Goal: Transaction & Acquisition: Purchase product/service

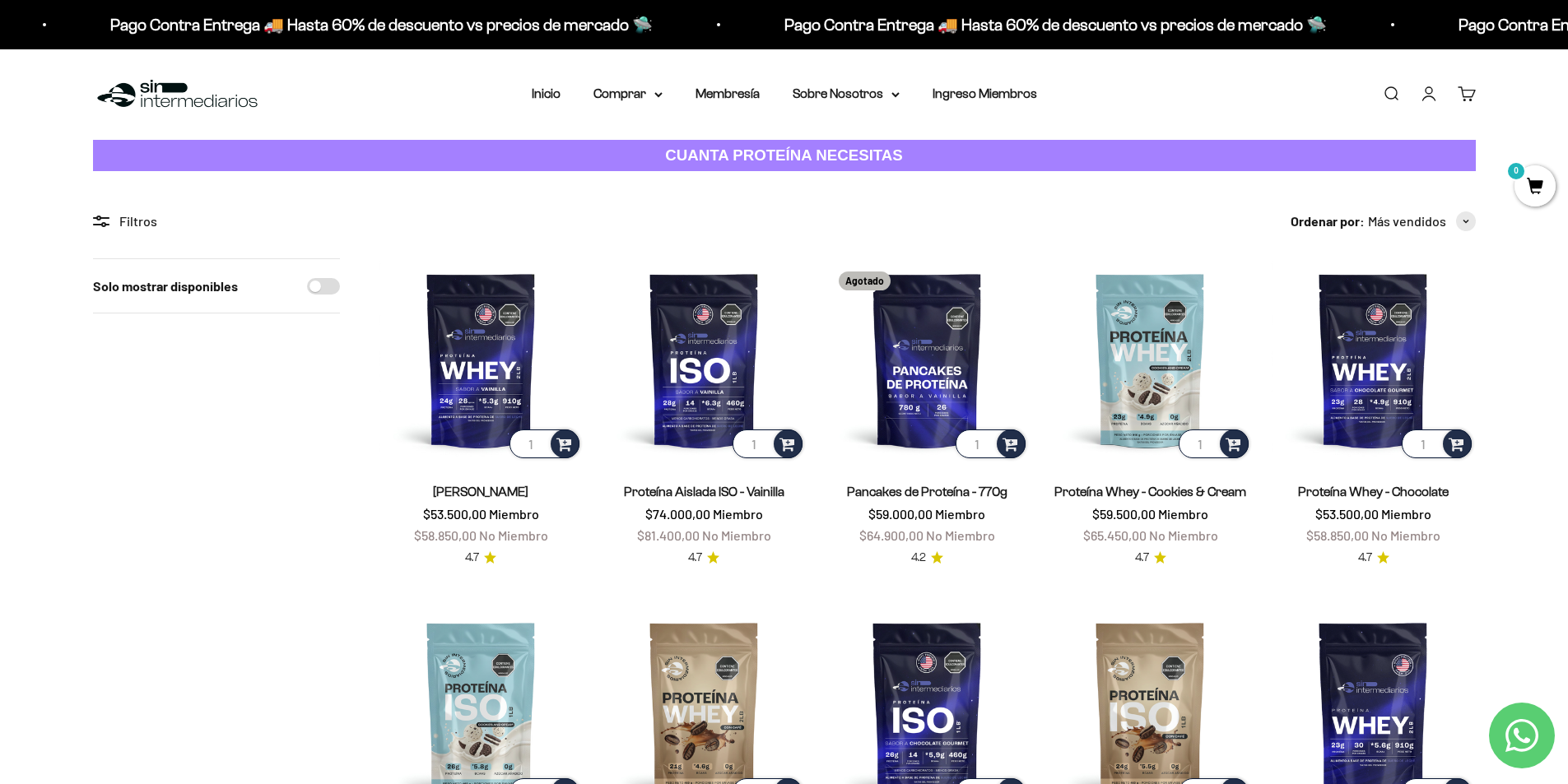
scroll to position [494, 0]
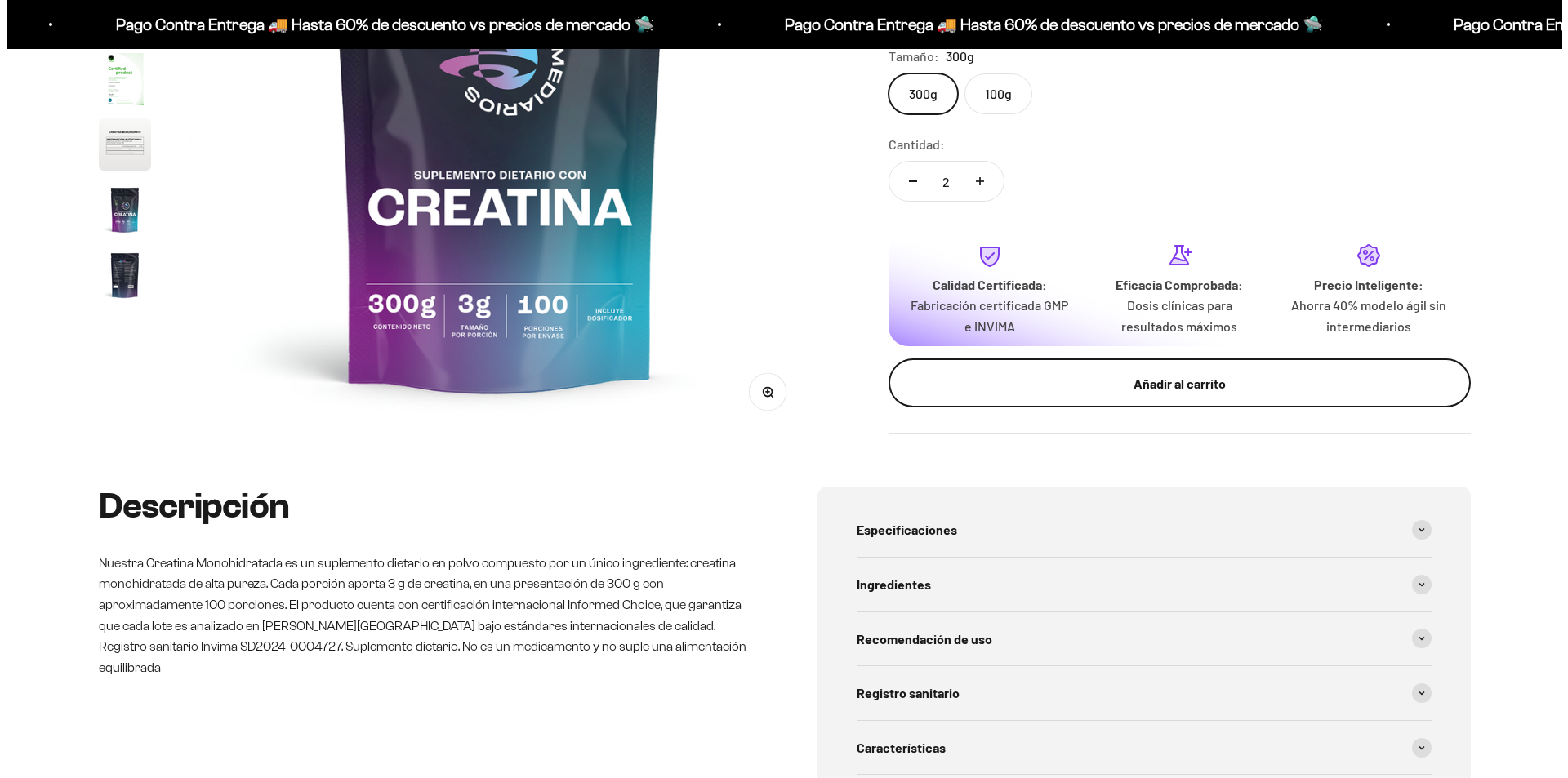
scroll to position [67, 0]
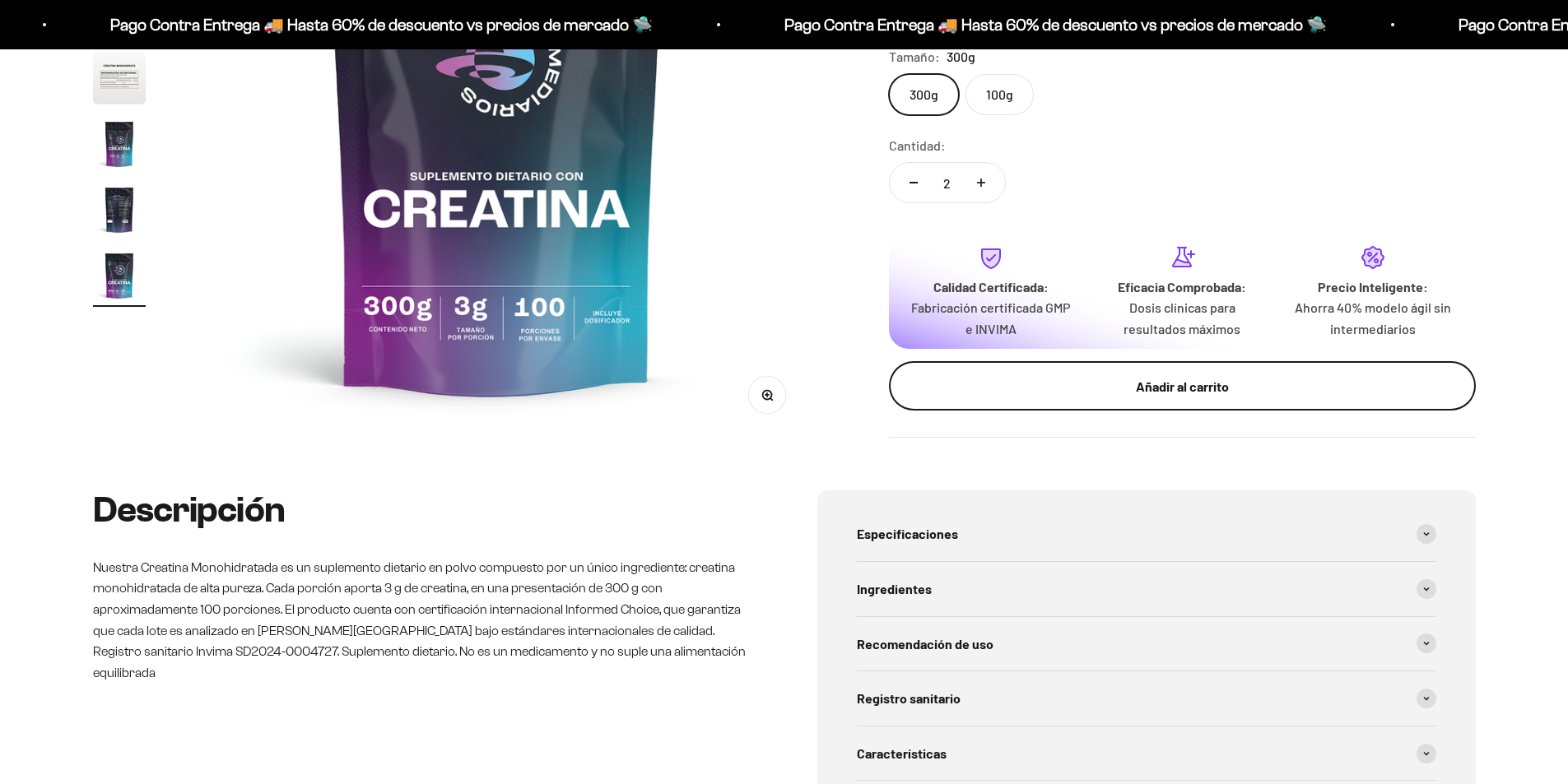
click at [1115, 376] on div "Añadir al carrito" at bounding box center [1182, 386] width 521 height 22
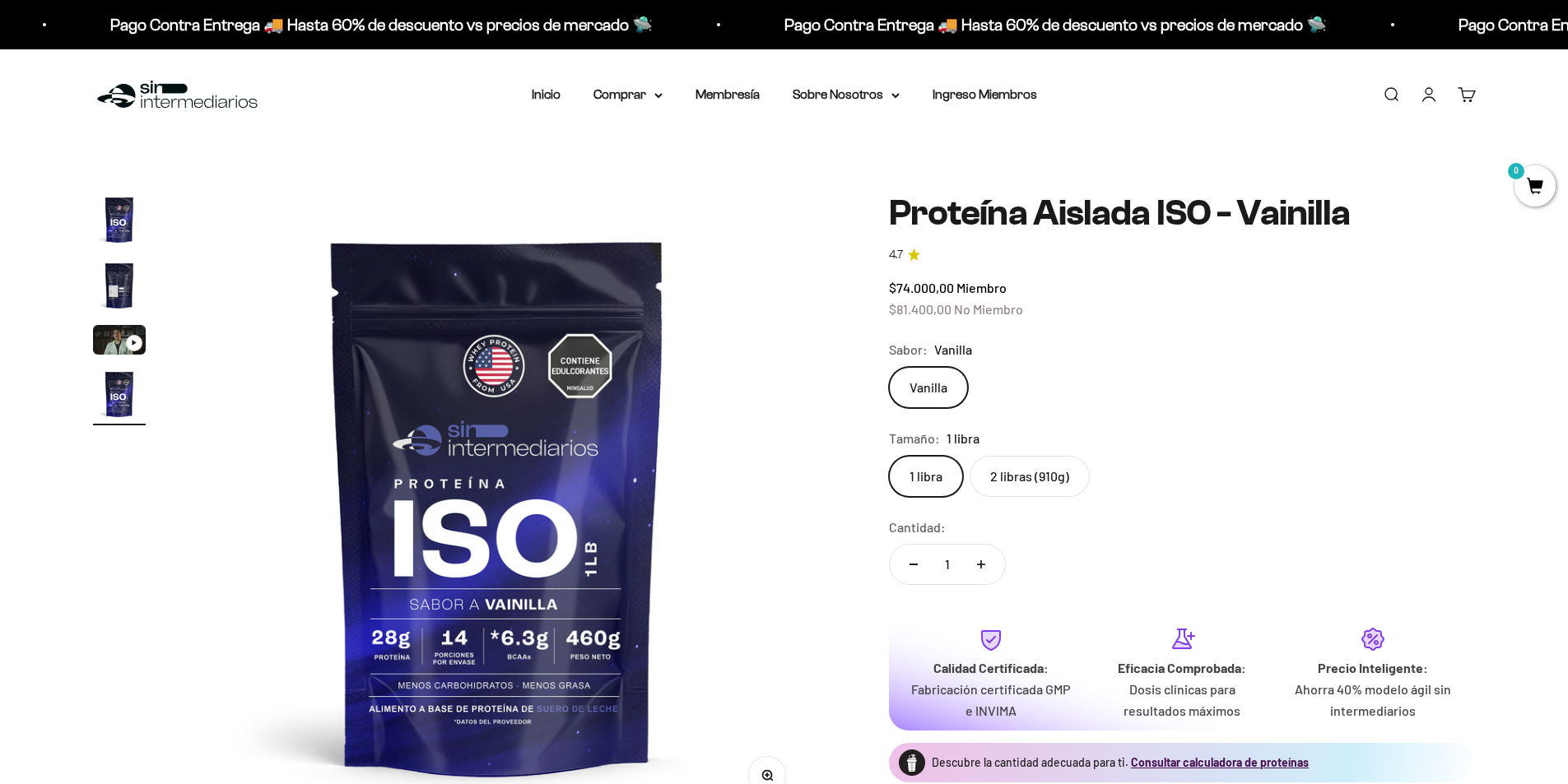
scroll to position [0, 1934]
click at [1028, 466] on label "2 libras (910g)" at bounding box center [1029, 476] width 120 height 41
click at [889, 456] on input "2 libras (910g)" at bounding box center [888, 455] width 1 height 1
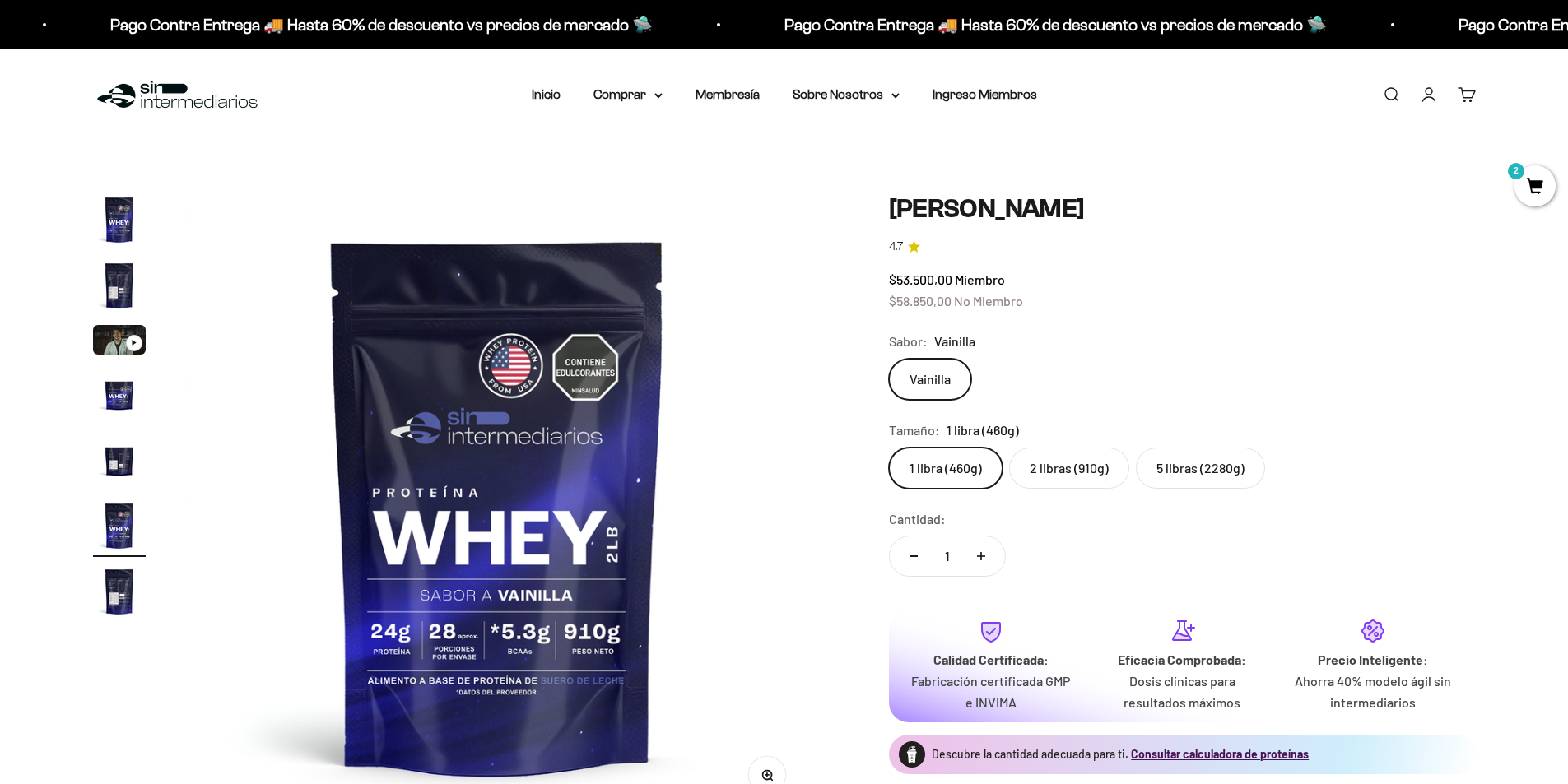
scroll to position [0, 3222]
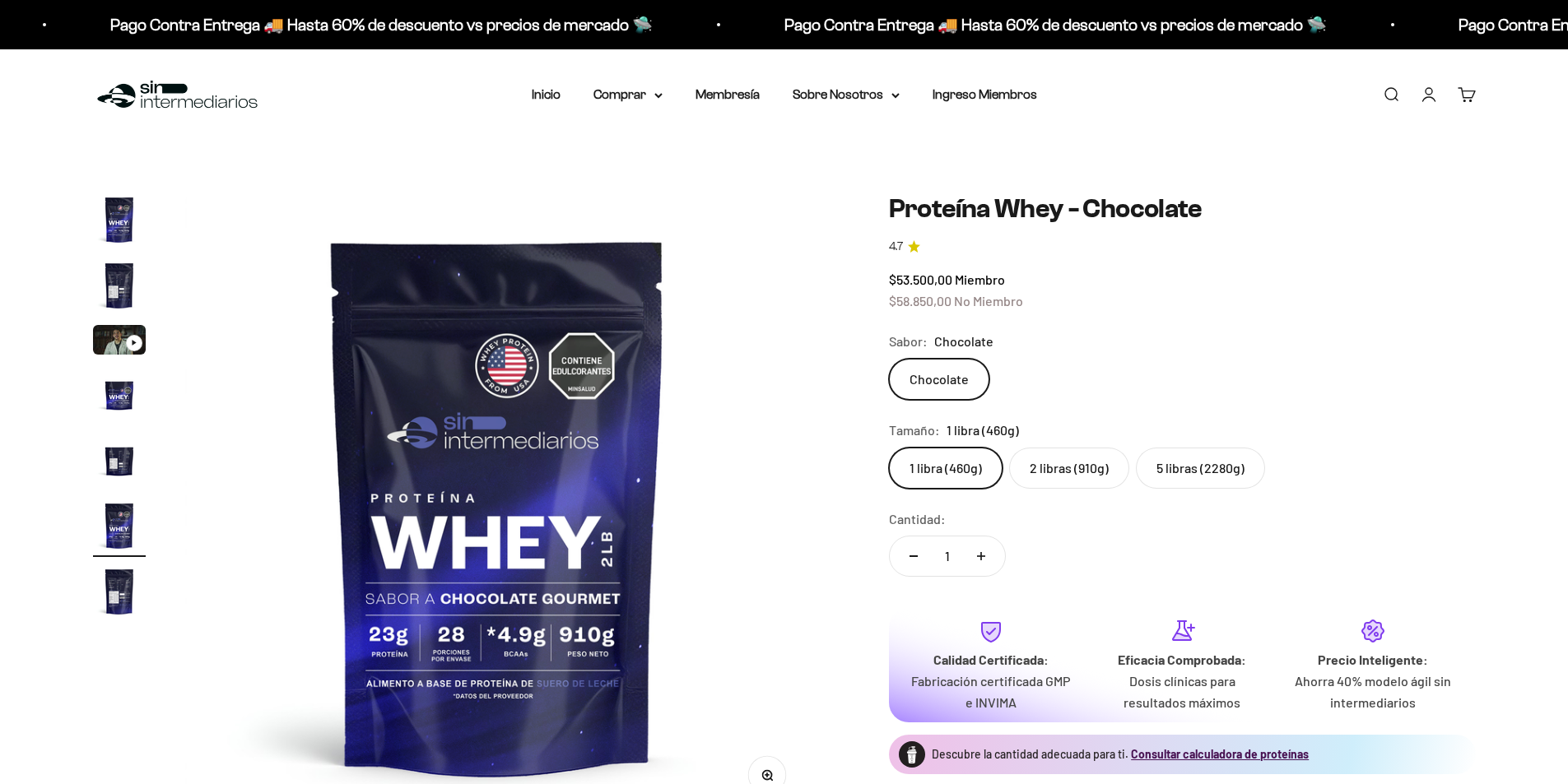
scroll to position [0, 3222]
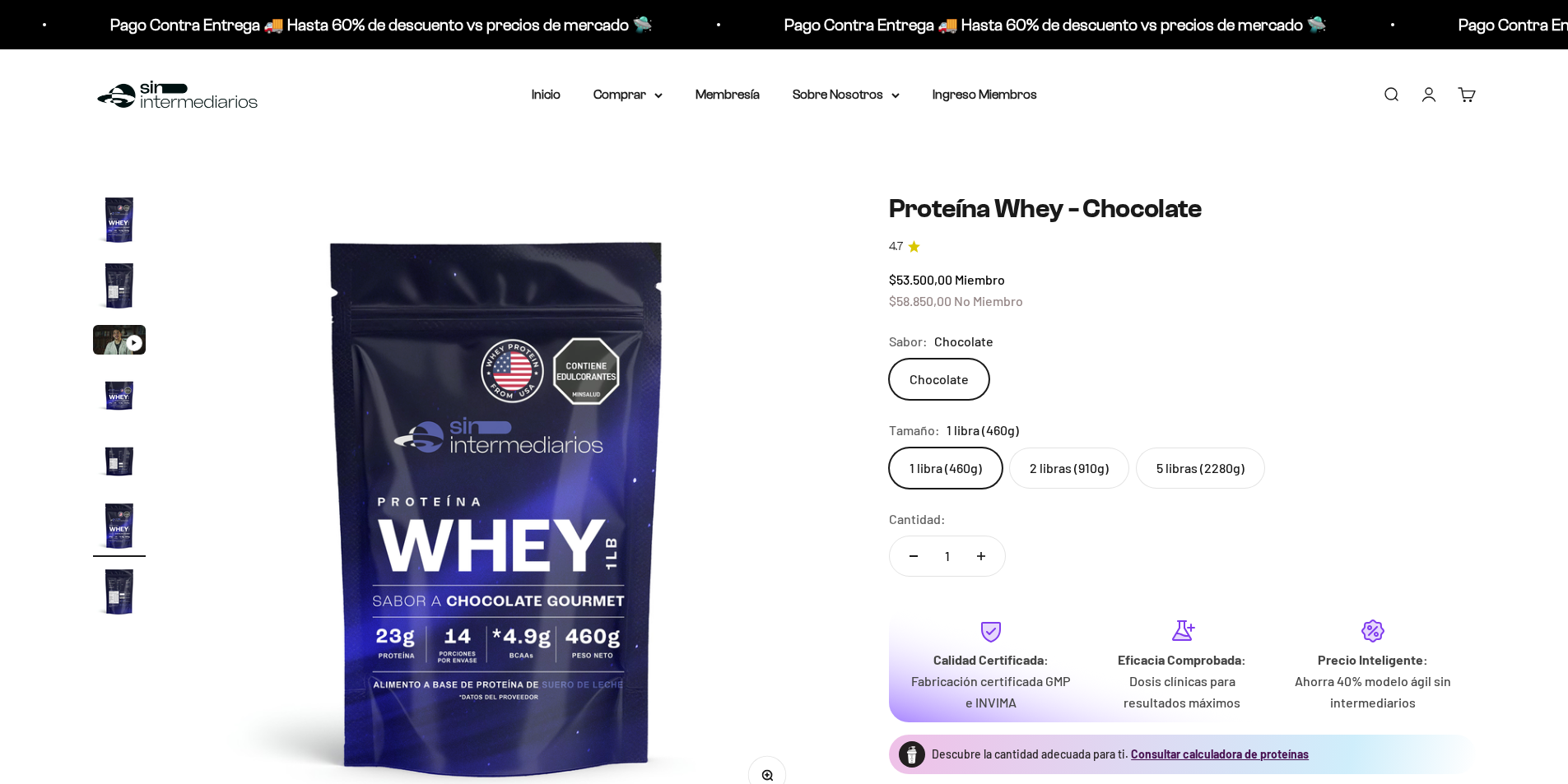
click at [1195, 456] on label "5 libras (2280g)" at bounding box center [1200, 468] width 129 height 41
click at [889, 448] on input "5 libras (2280g)" at bounding box center [888, 447] width 1 height 1
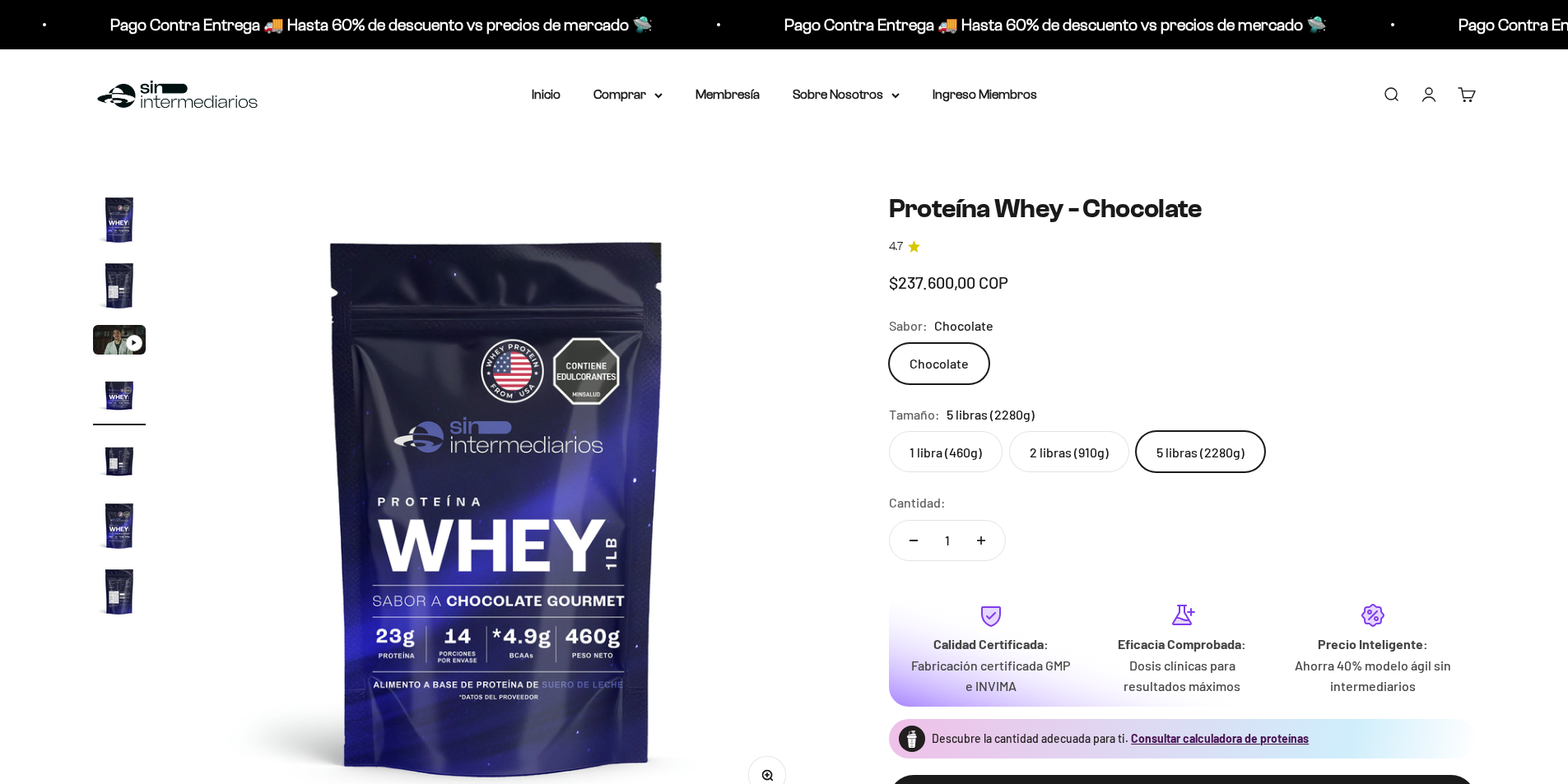
scroll to position [0, 1934]
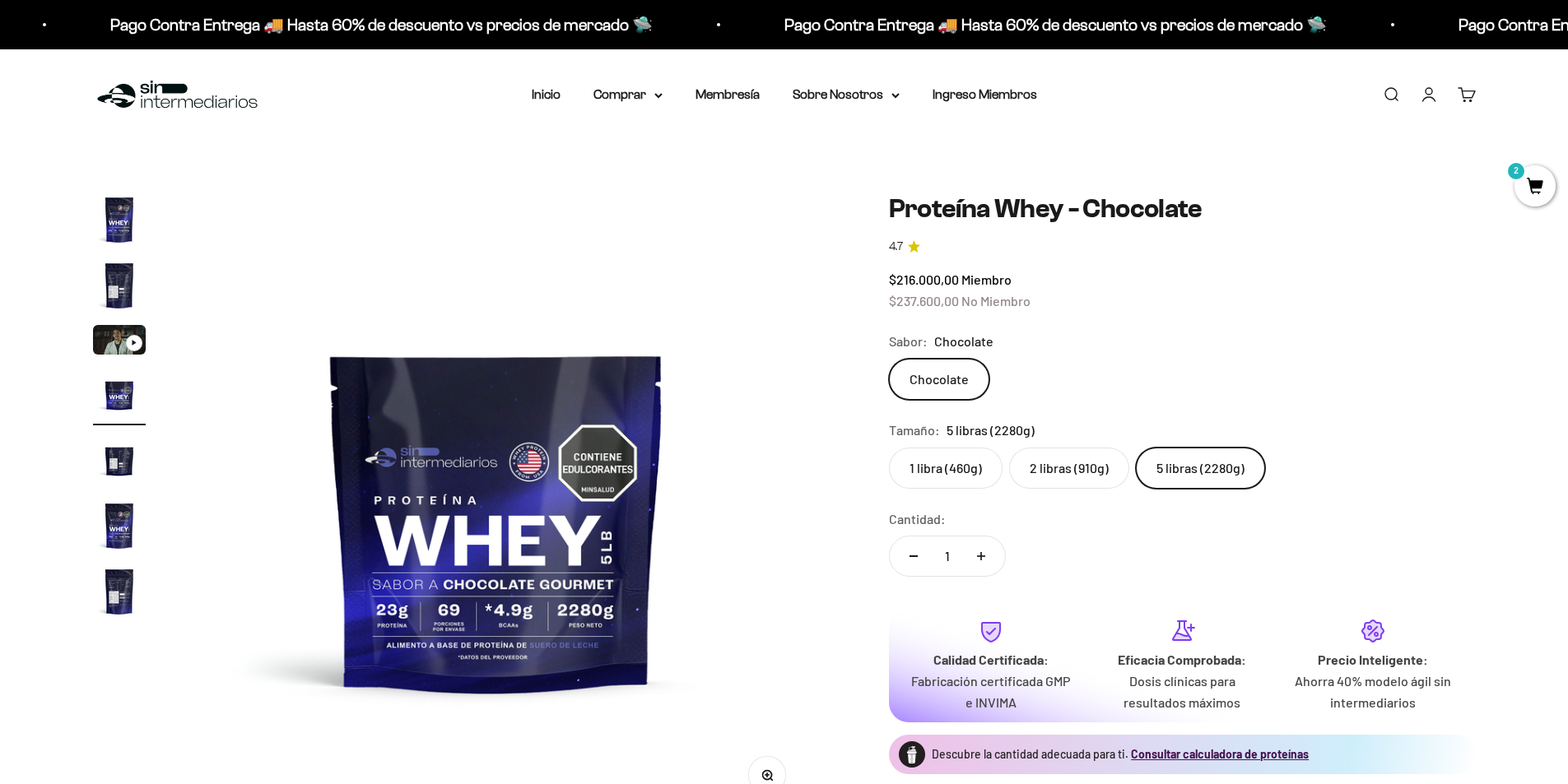
click at [1058, 466] on label "2 libras (910g)" at bounding box center [1069, 468] width 120 height 41
click at [889, 448] on input "2 libras (910g)" at bounding box center [888, 447] width 1 height 1
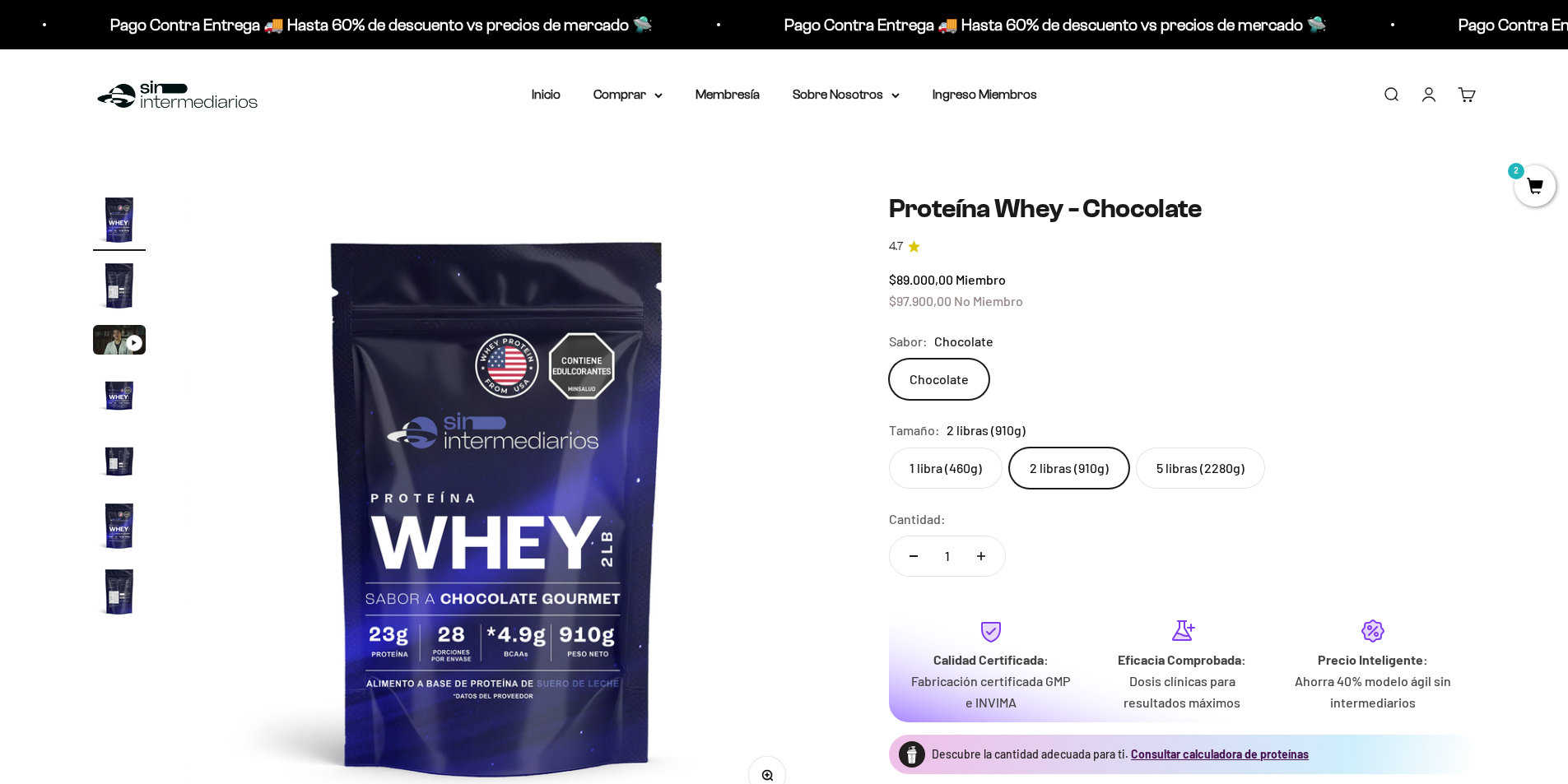
click at [1194, 462] on label "5 libras (2280g)" at bounding box center [1200, 468] width 129 height 41
click at [889, 448] on input "5 libras (2280g)" at bounding box center [888, 447] width 1 height 1
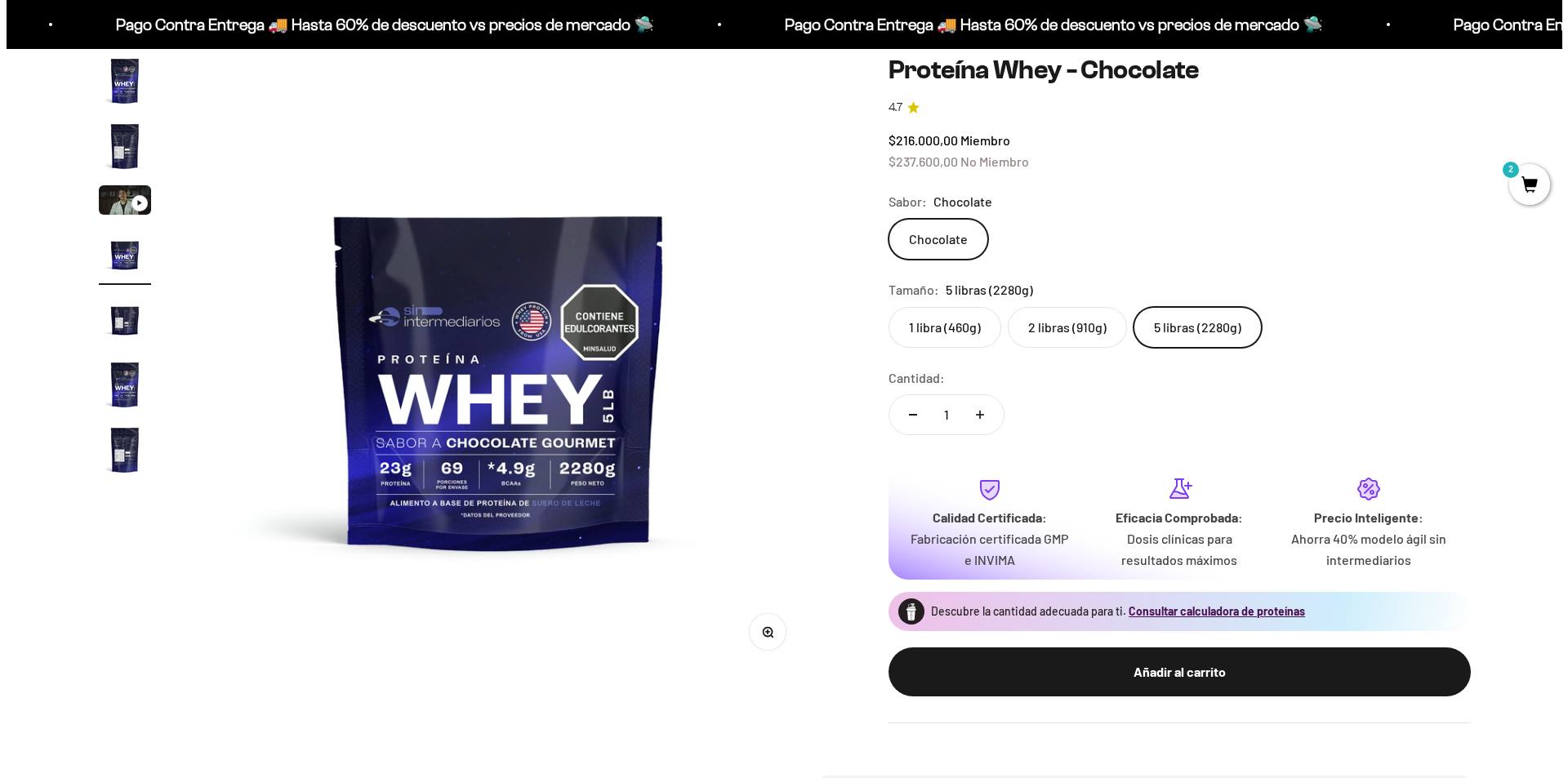
scroll to position [244, 0]
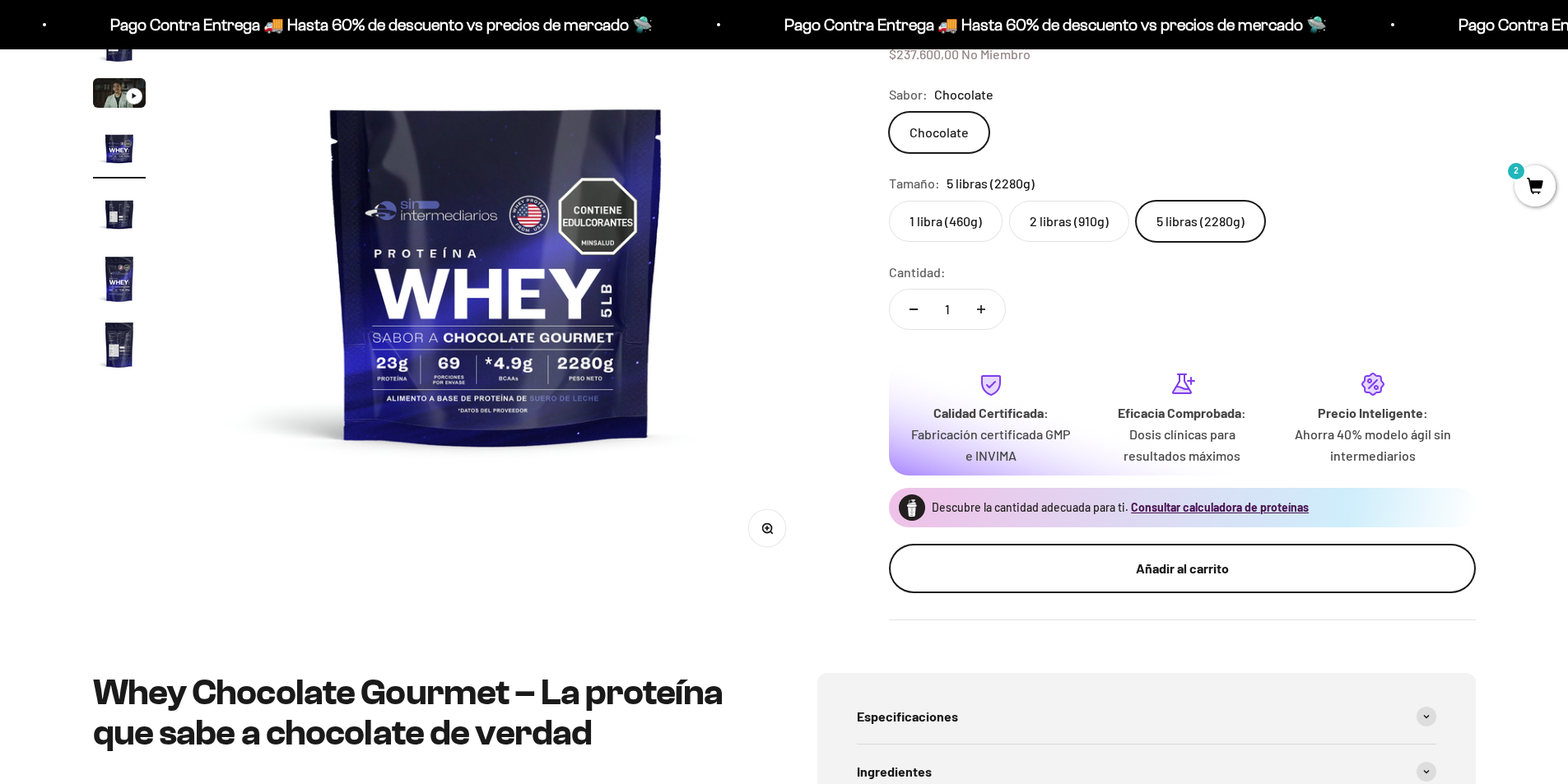
click at [1194, 556] on button "Añadir al carrito" at bounding box center [1182, 568] width 586 height 49
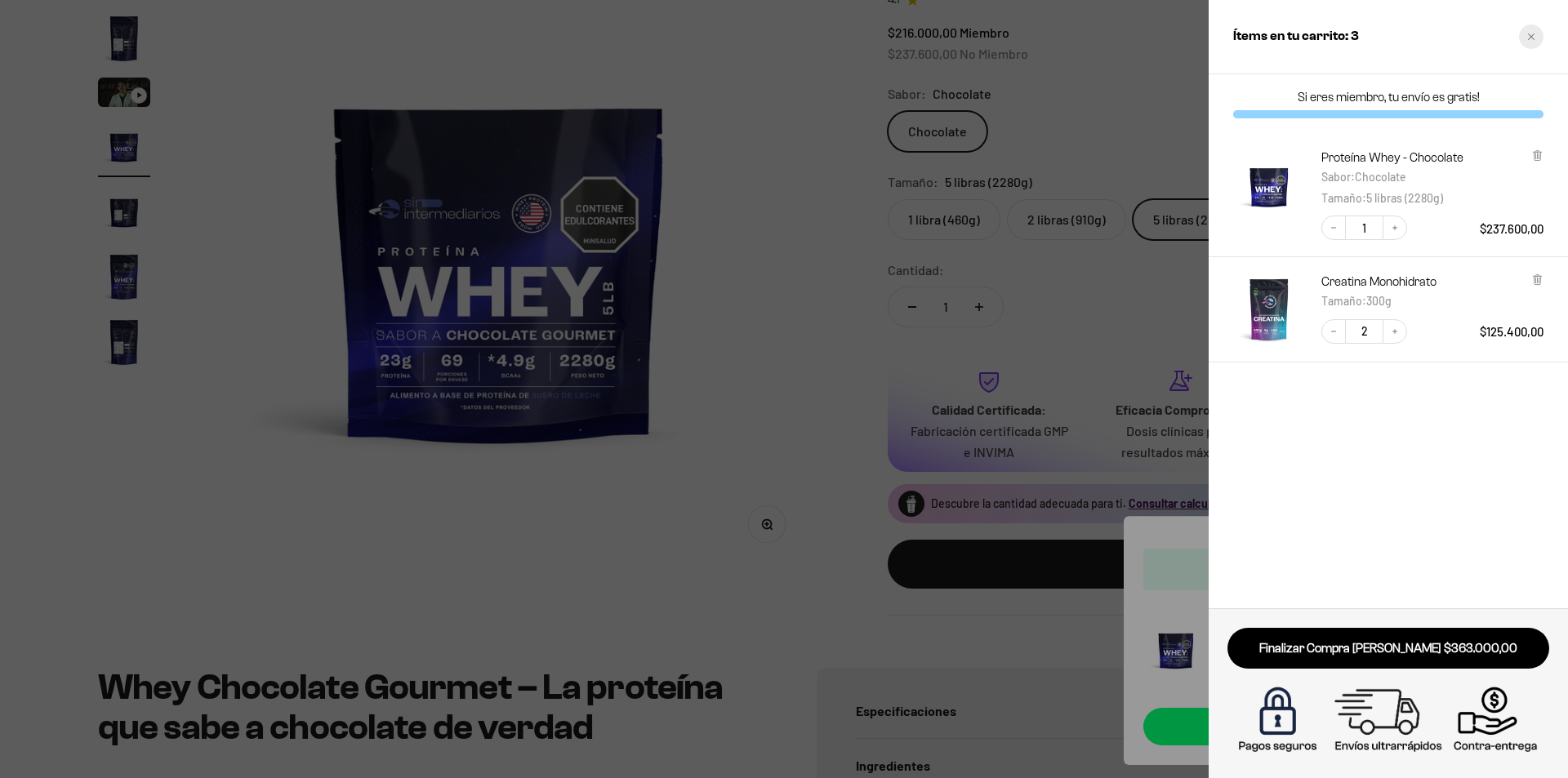
click at [1532, 42] on div "Close cart" at bounding box center [1531, 37] width 25 height 25
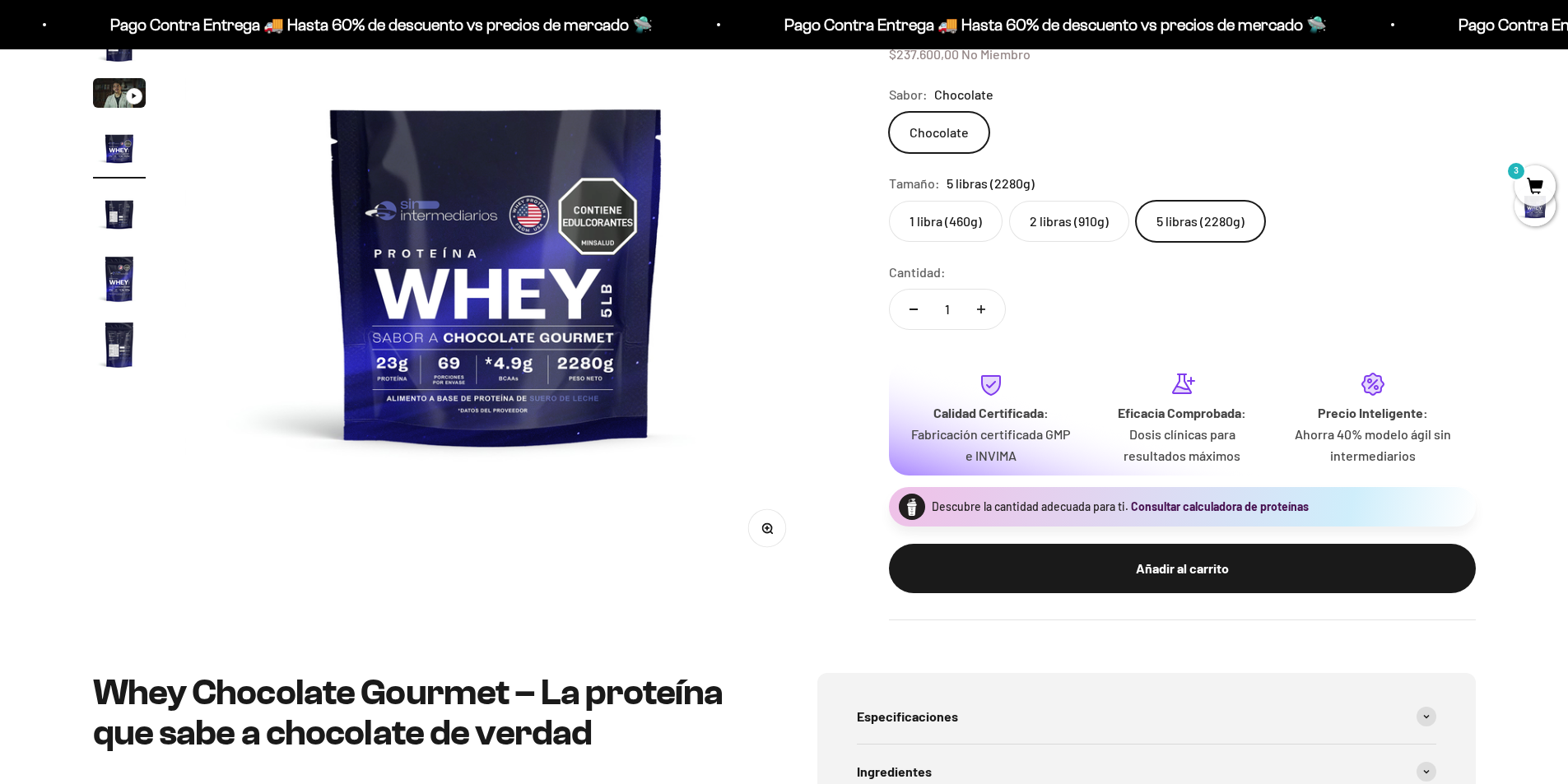
click at [1222, 512] on button "Consultar calculadora de proteínas" at bounding box center [1219, 507] width 178 height 16
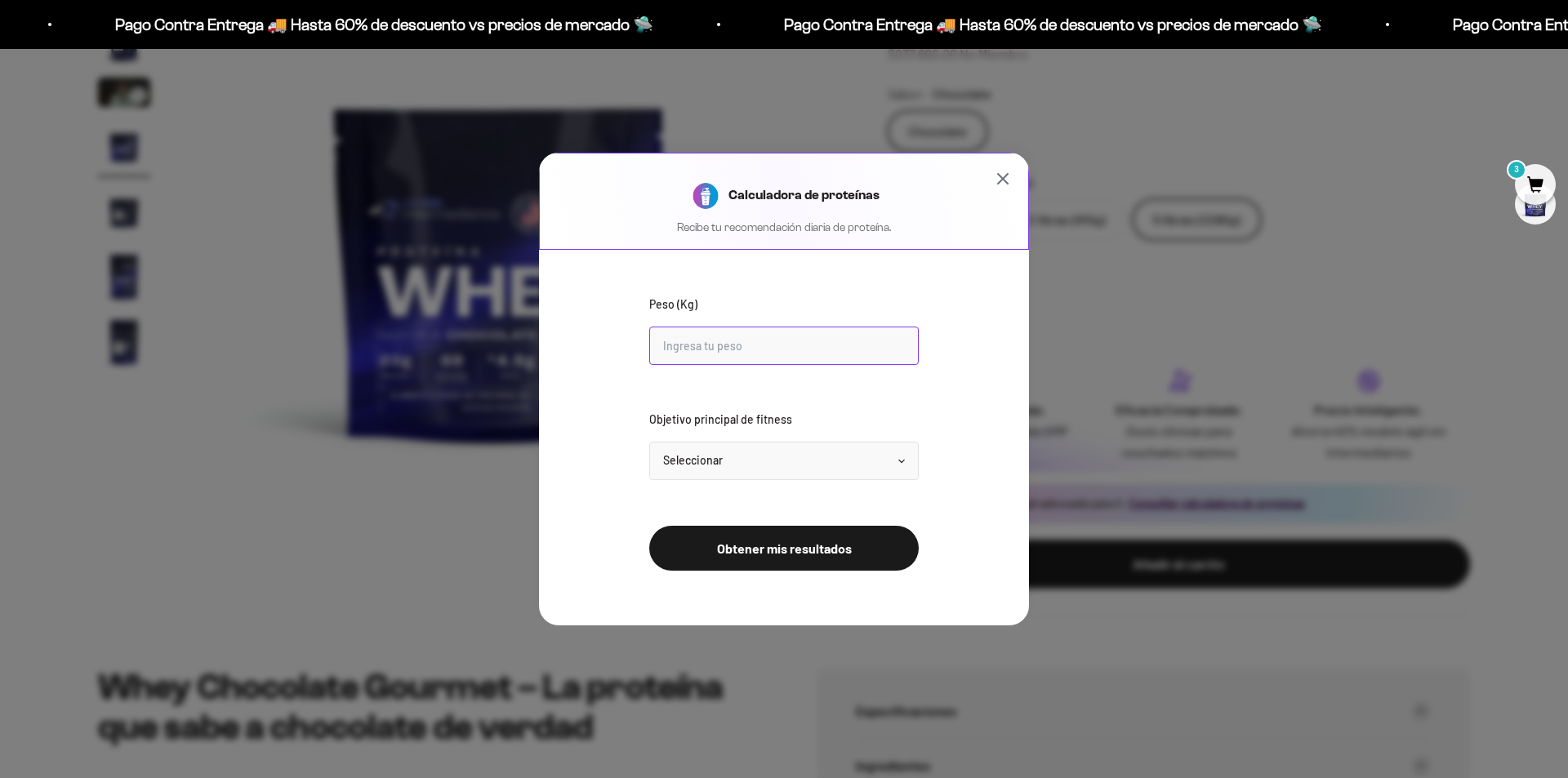
click at [740, 343] on input "Peso (Kg)" at bounding box center [784, 346] width 269 height 39
type input "84"
click at [820, 452] on select "Seleccionar Mantener peso Perder grasa Ganar músculo" at bounding box center [784, 461] width 269 height 39
select select "gain"
click at [649, 442] on select "Seleccionar Mantener peso Perder grasa Ganar músculo" at bounding box center [784, 461] width 269 height 39
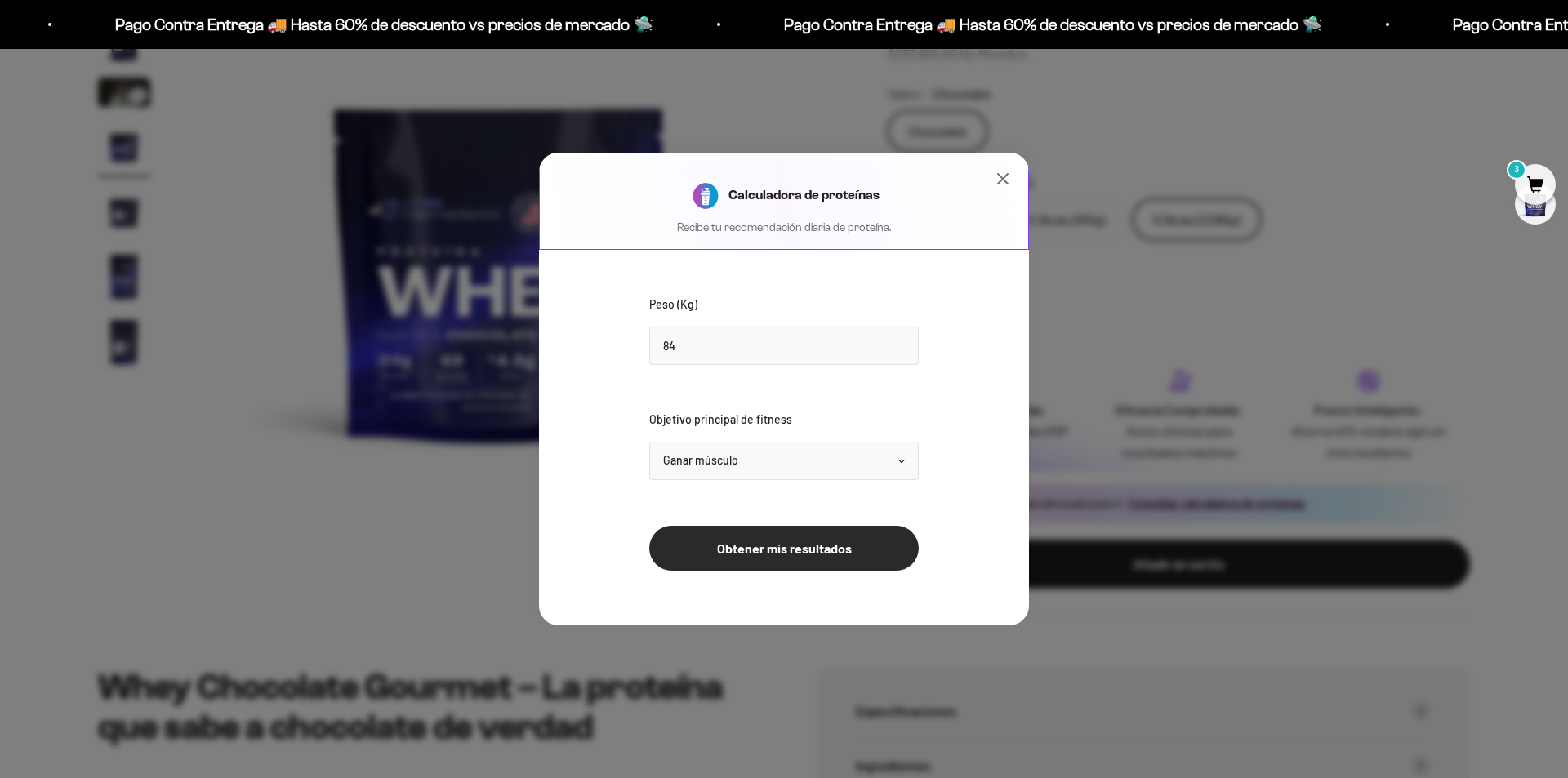
click at [817, 552] on button "Obtener mis resultados" at bounding box center [784, 548] width 269 height 45
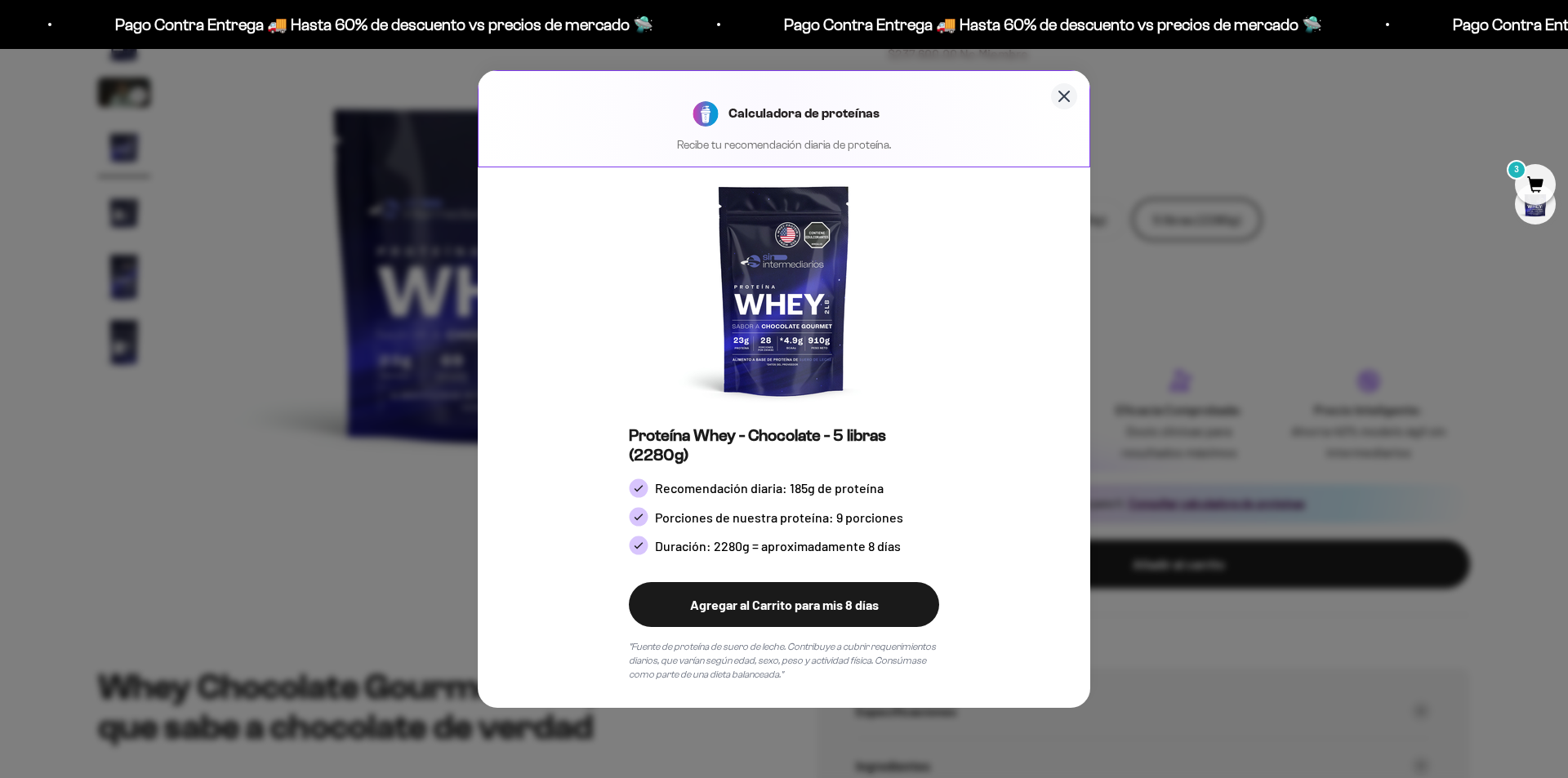
click at [1067, 100] on icon "Cerrar calculadora" at bounding box center [1063, 96] width 9 height 9
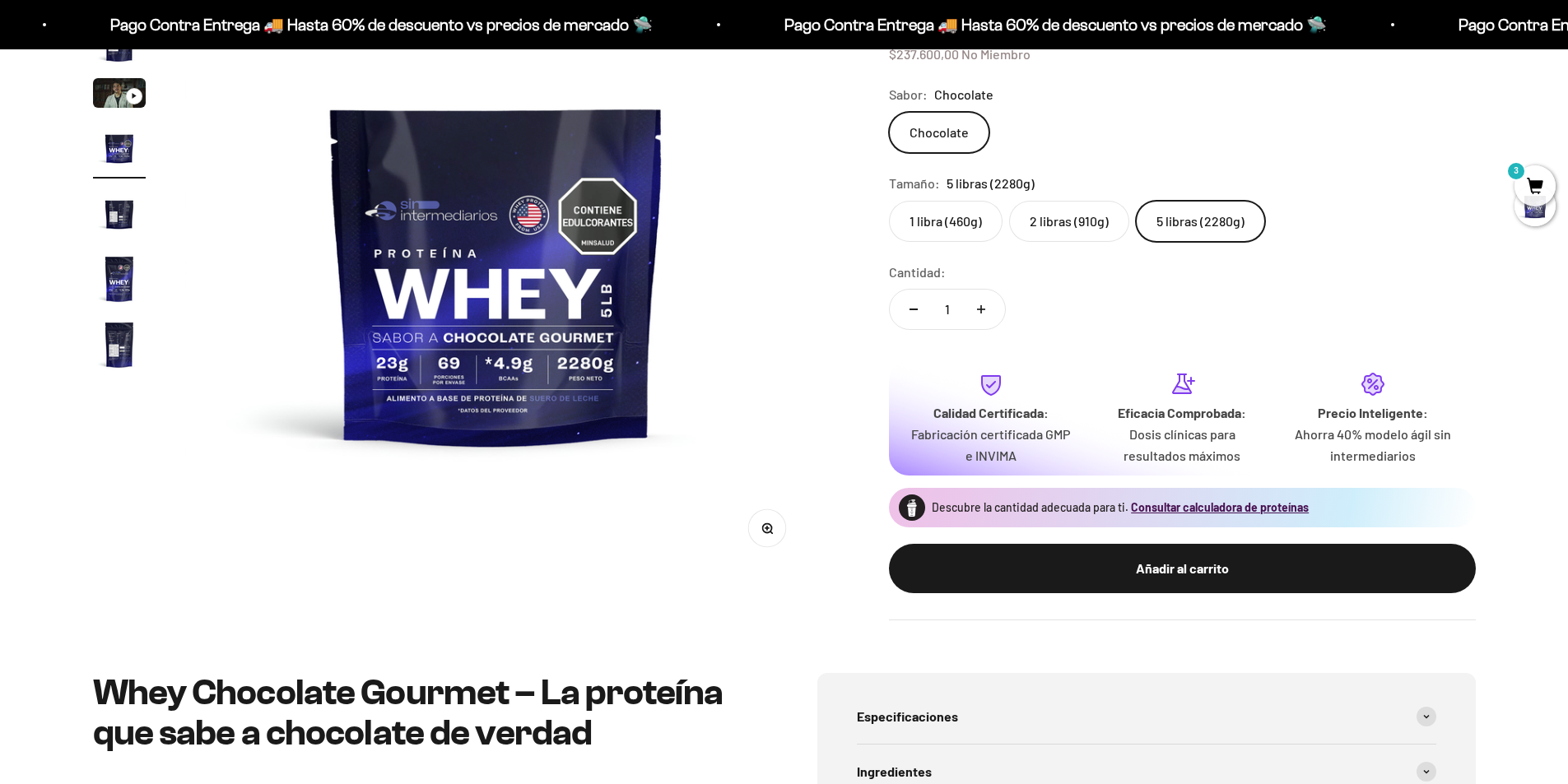
click at [1531, 169] on span "3" at bounding box center [1535, 186] width 42 height 41
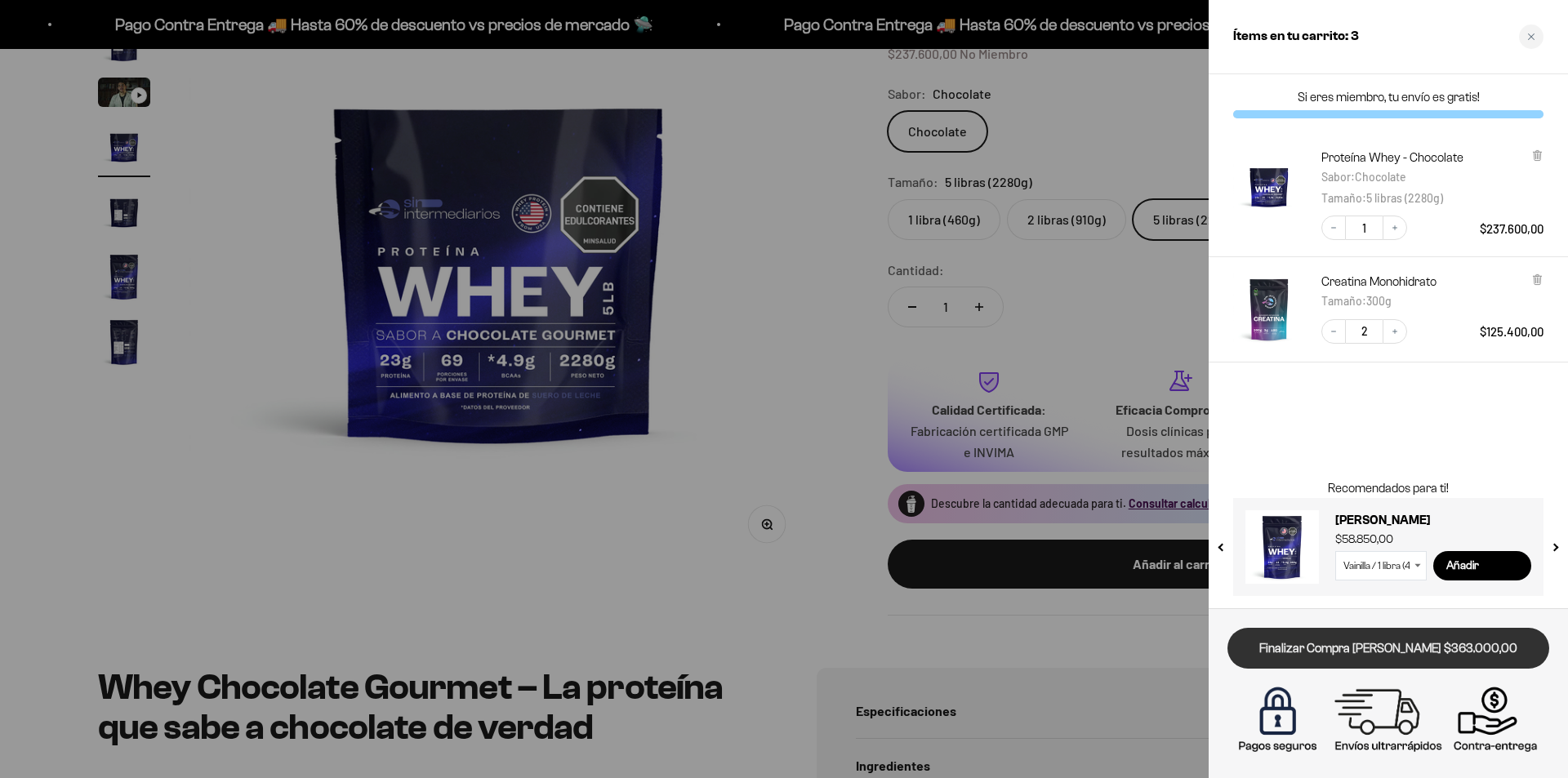
click at [1338, 648] on link "Finalizar Compra [PERSON_NAME] $363.000,00" at bounding box center [1388, 648] width 322 height 42
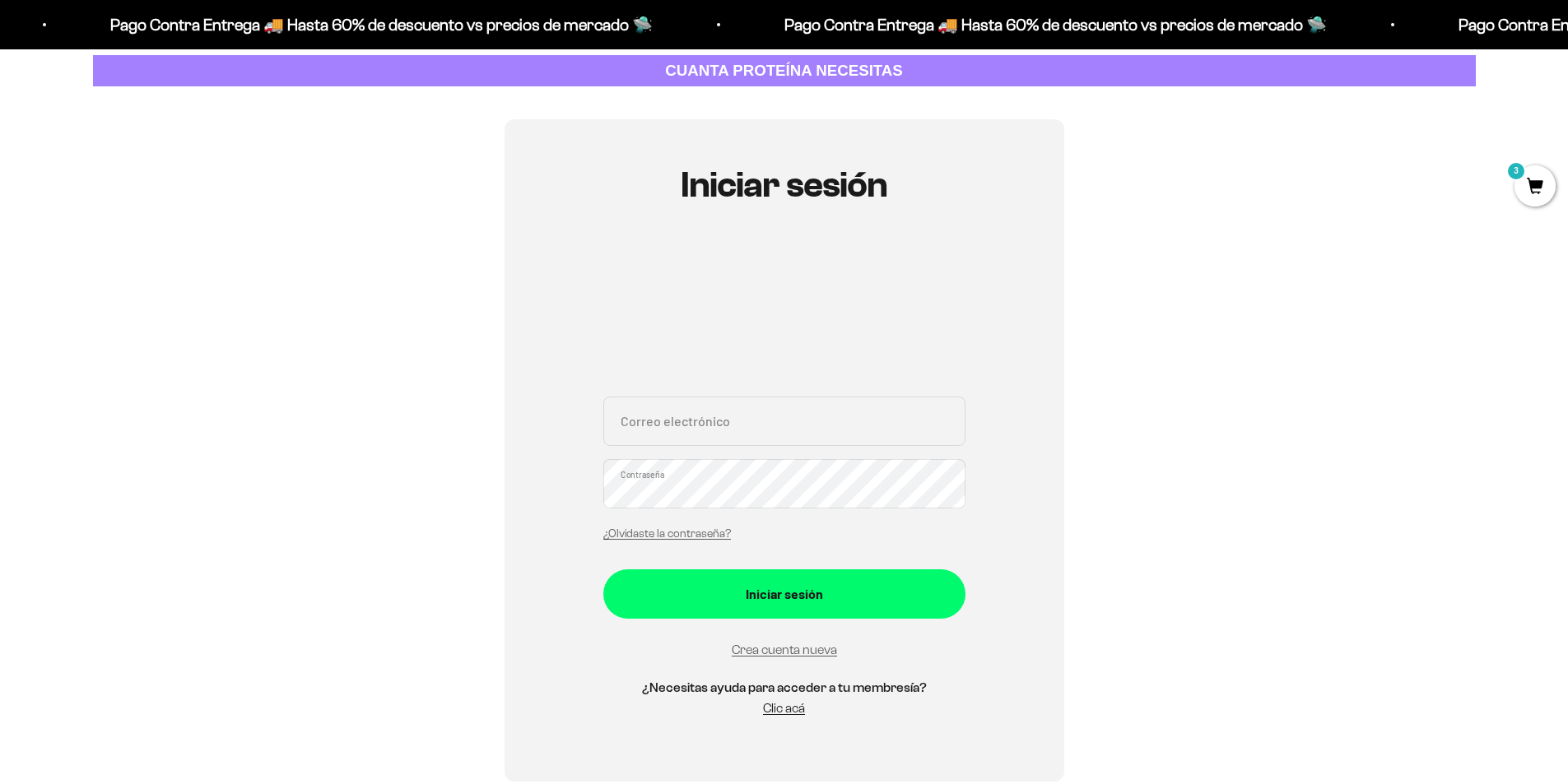
scroll to position [164, 0]
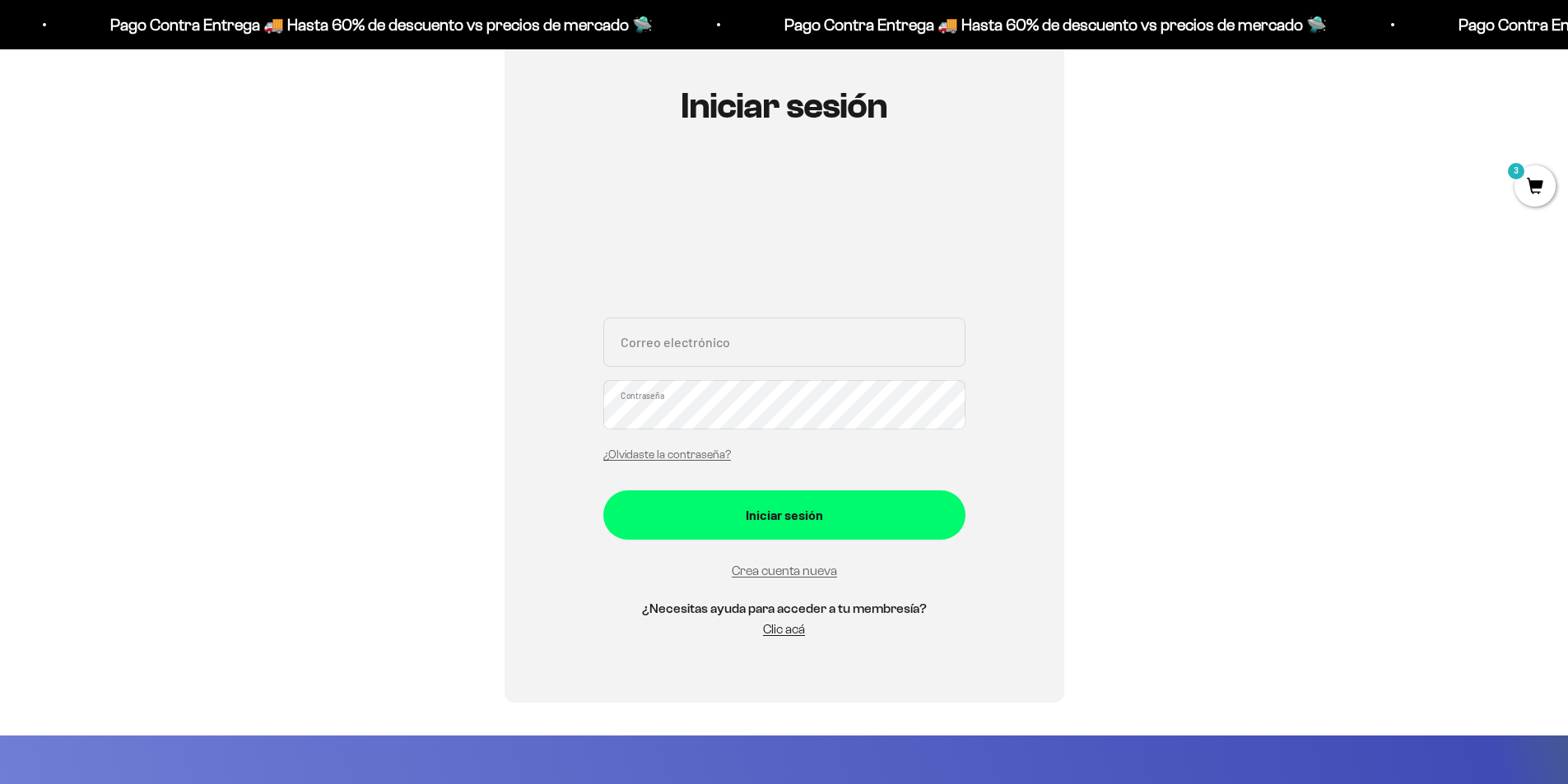
click at [755, 367] on div "Correo electrónico Contraseña ¿Olvidaste la contraseña?" at bounding box center [784, 393] width 362 height 153
click at [752, 346] on input "Correo electrónico" at bounding box center [784, 341] width 362 height 49
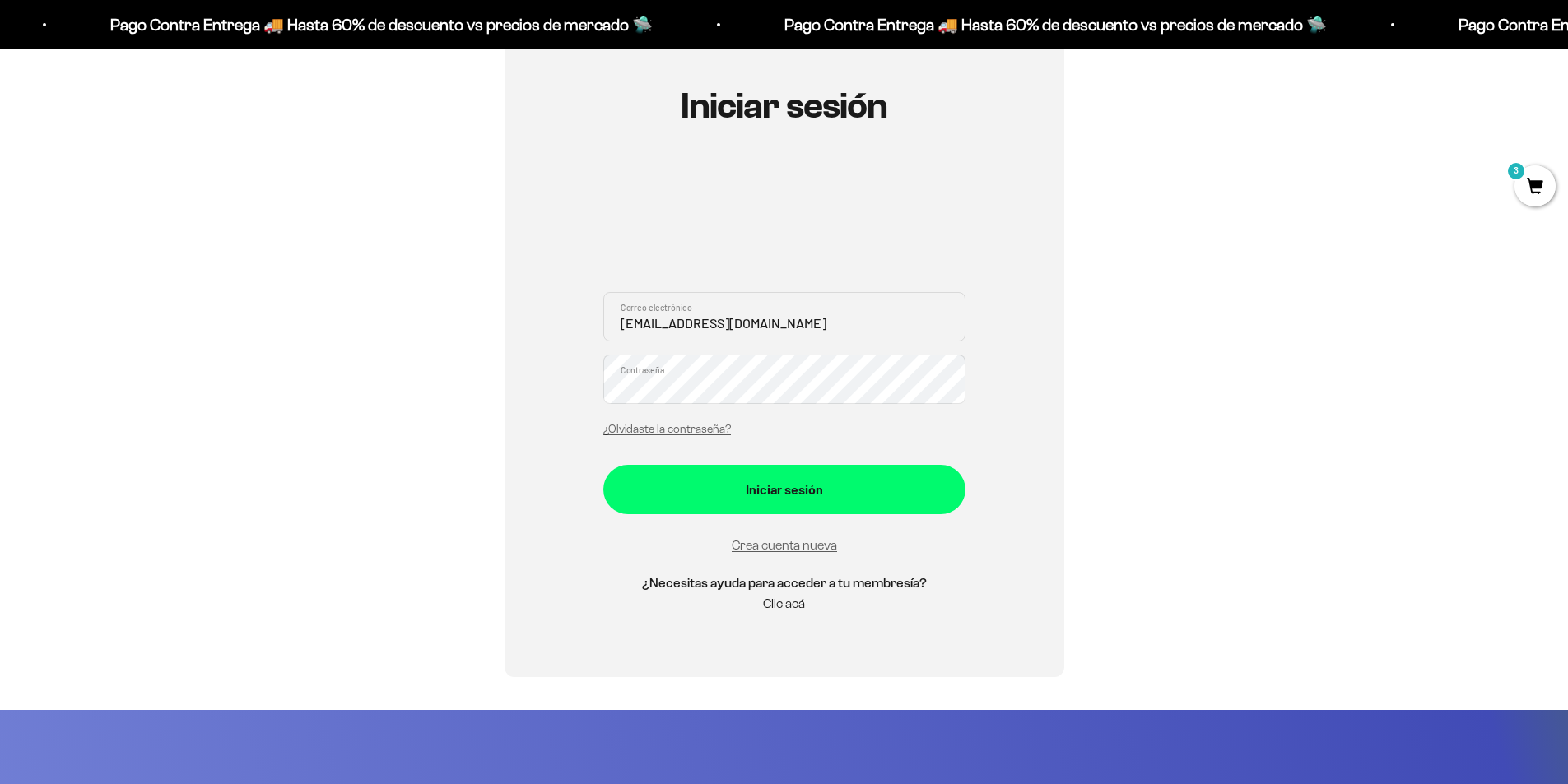
type input "julij0915@gmail.com"
click at [603, 465] on button "Iniciar sesión" at bounding box center [784, 489] width 362 height 49
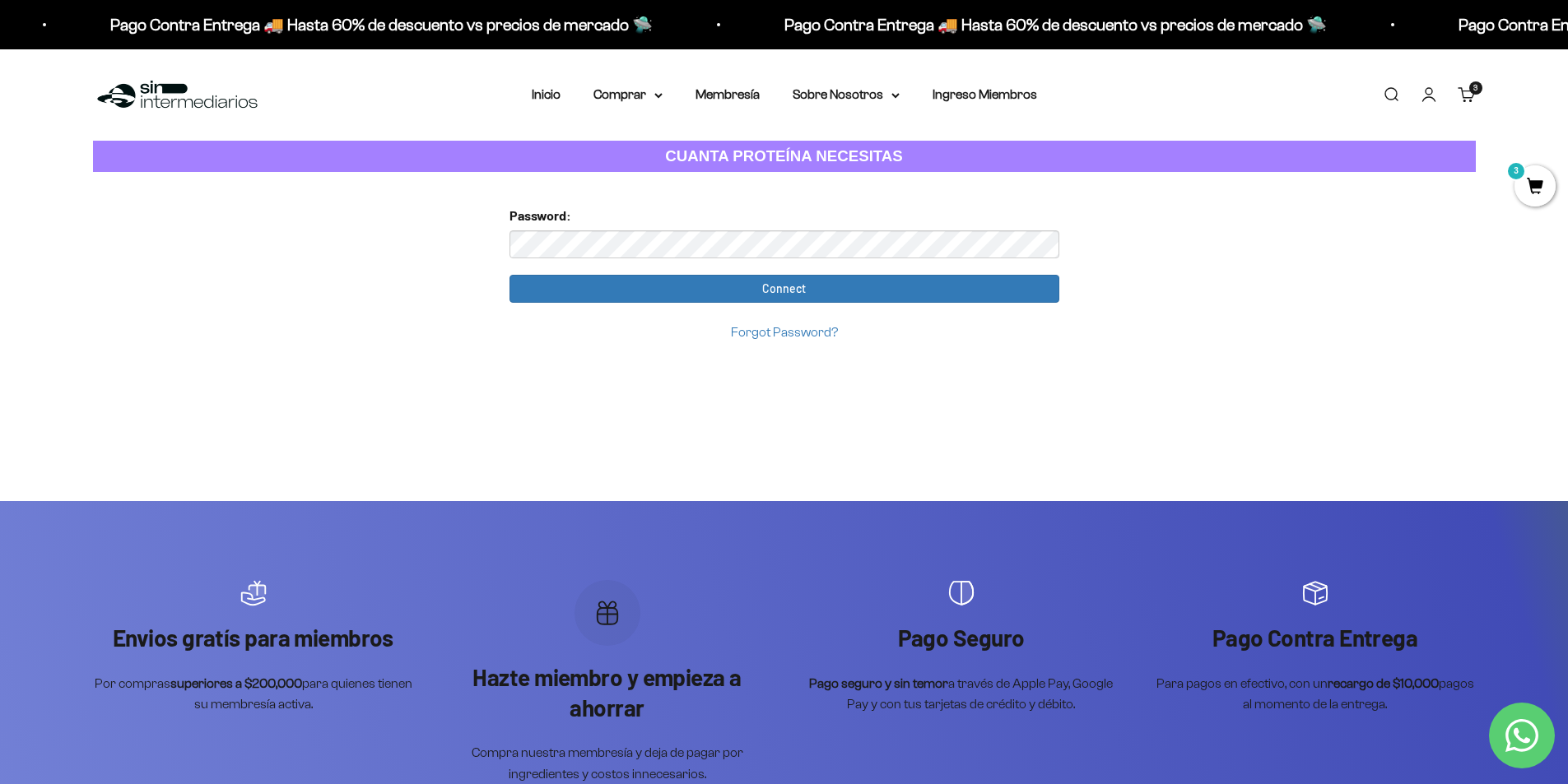
click at [509, 275] on input "Connect" at bounding box center [784, 289] width 550 height 28
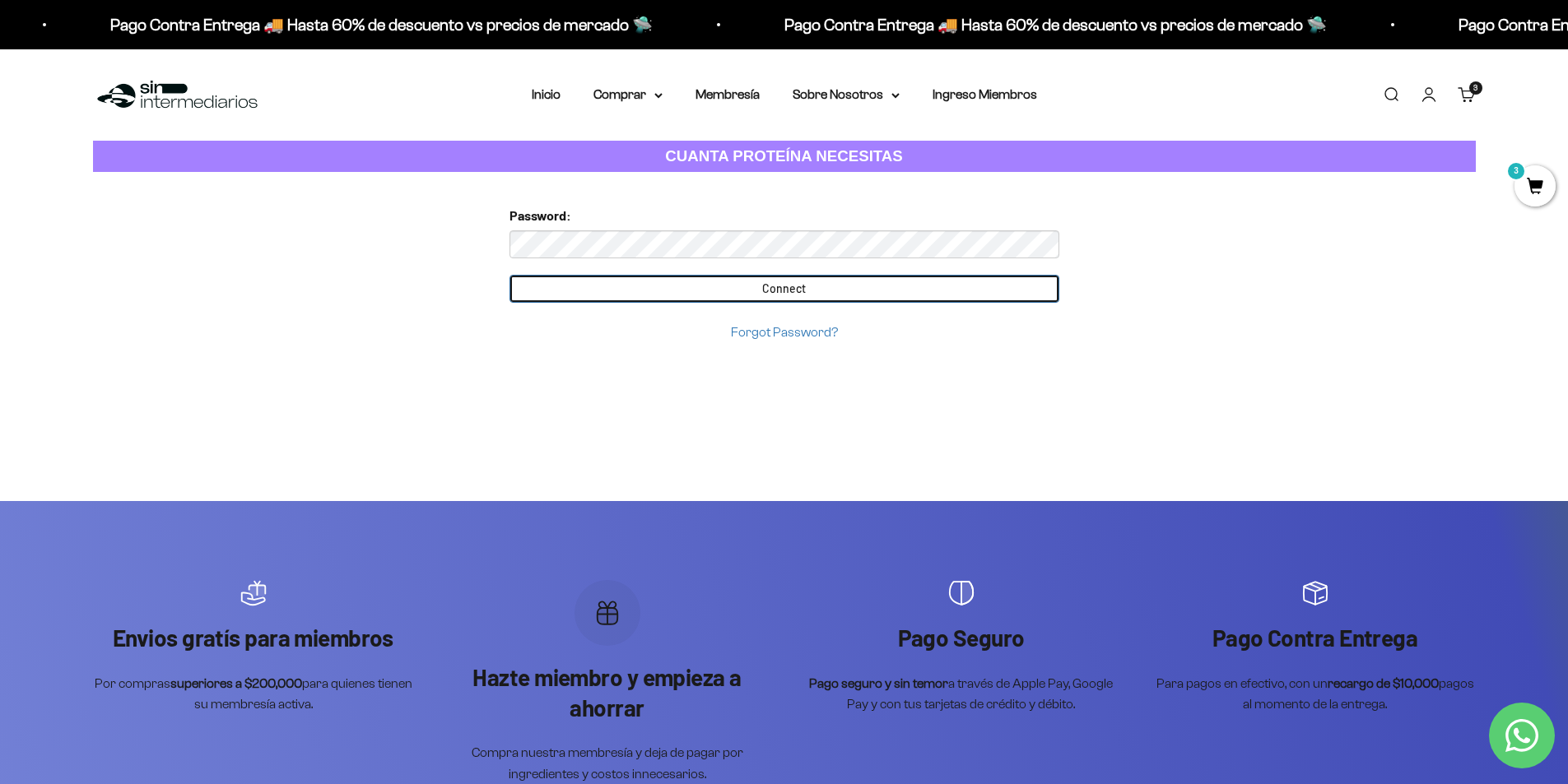
click at [890, 294] on input "Connect" at bounding box center [784, 289] width 550 height 28
click at [973, 288] on input "Connect" at bounding box center [784, 289] width 550 height 28
click at [972, 288] on input "Connect" at bounding box center [784, 289] width 550 height 28
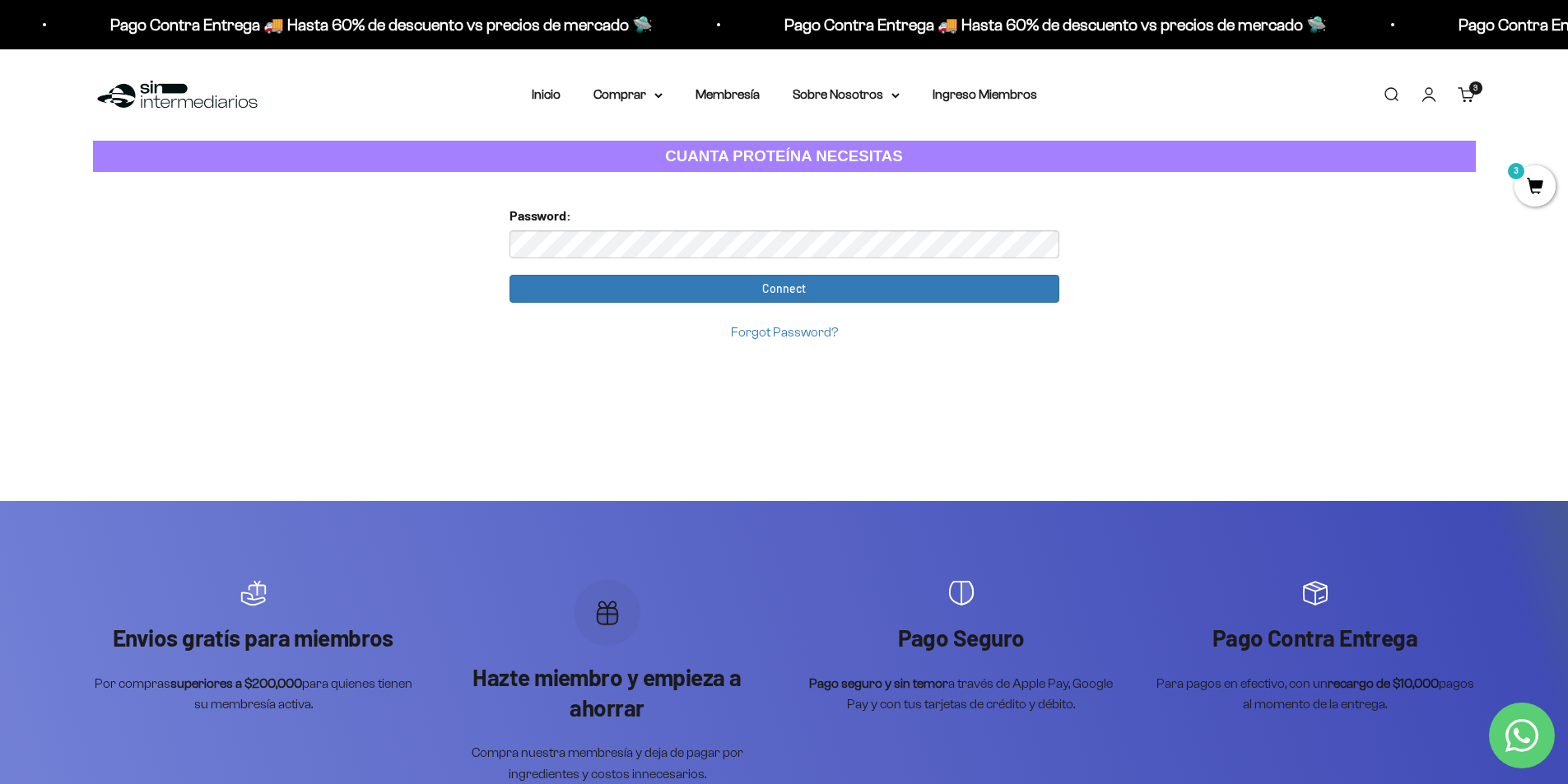
click at [1462, 87] on link "Carrito 3 artículos 3" at bounding box center [1466, 94] width 18 height 18
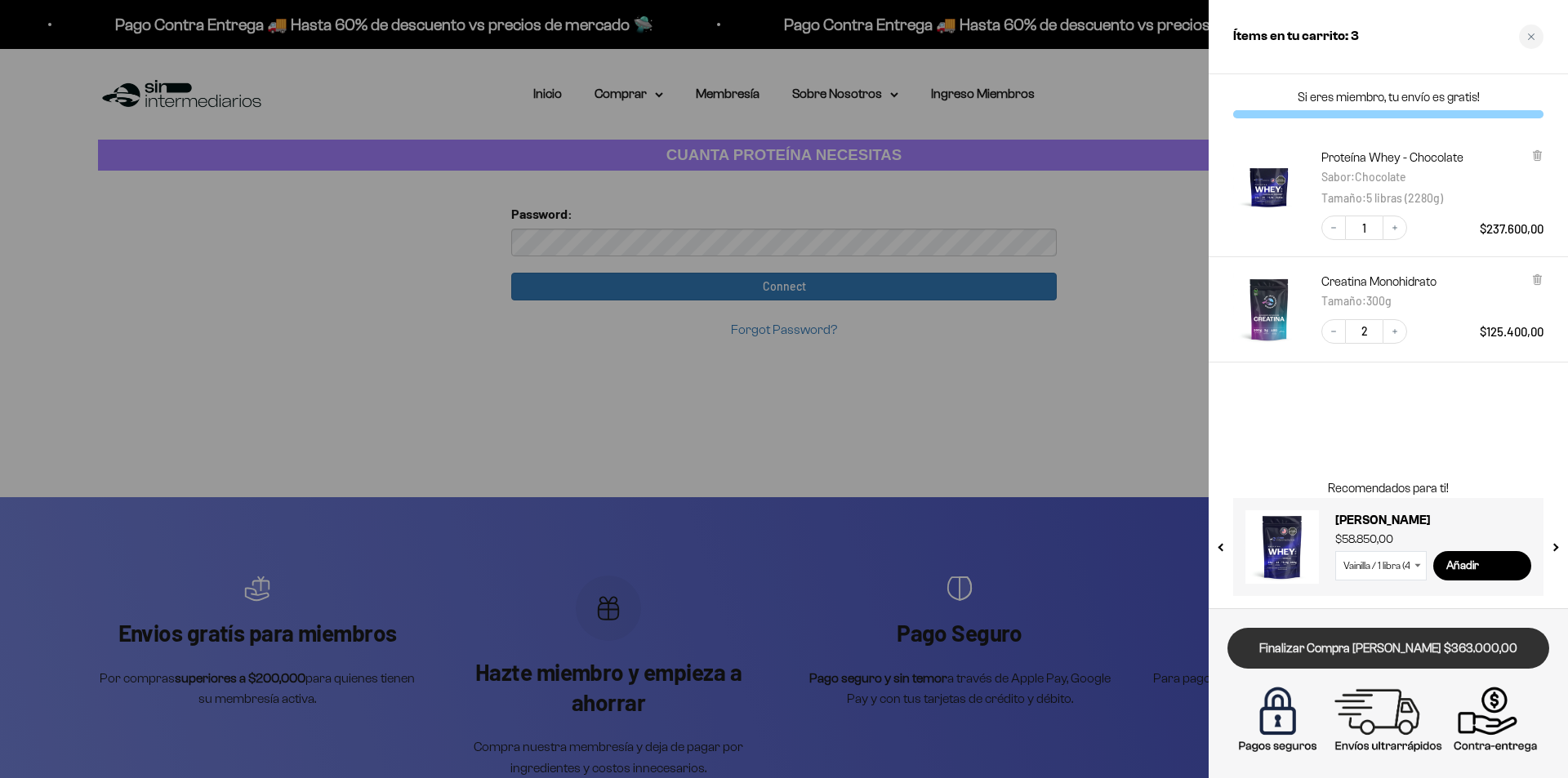
click at [1355, 634] on link "Finalizar Compra [PERSON_NAME] $363.000,00" at bounding box center [1388, 648] width 322 height 42
